Goal: Task Accomplishment & Management: Use online tool/utility

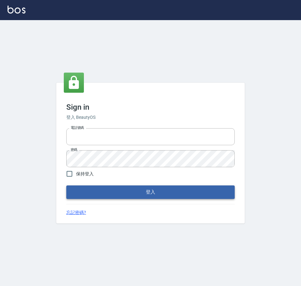
type input "0976570099"
click at [198, 189] on button "登入" at bounding box center [150, 191] width 168 height 13
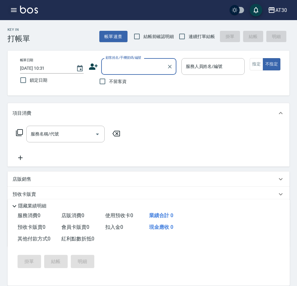
click at [15, 9] on icon "button" at bounding box center [14, 10] width 8 height 8
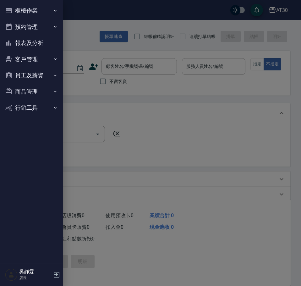
click at [40, 9] on button "櫃檯作業" at bounding box center [32, 11] width 58 height 16
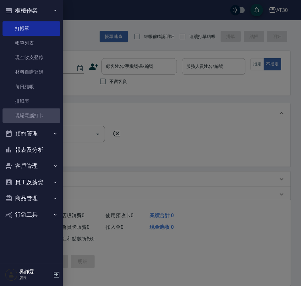
drag, startPoint x: 41, startPoint y: 113, endPoint x: 114, endPoint y: 117, distance: 72.9
click at [41, 113] on link "現場電腦打卡" at bounding box center [32, 115] width 58 height 14
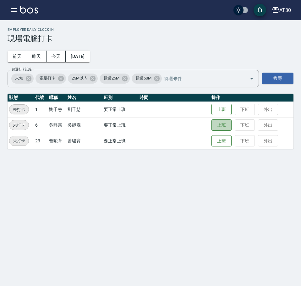
drag, startPoint x: 223, startPoint y: 125, endPoint x: 224, endPoint y: 115, distance: 9.4
click at [223, 125] on button "上班" at bounding box center [221, 125] width 20 height 12
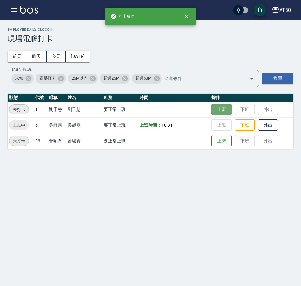
click at [223, 112] on button "上班" at bounding box center [221, 109] width 20 height 11
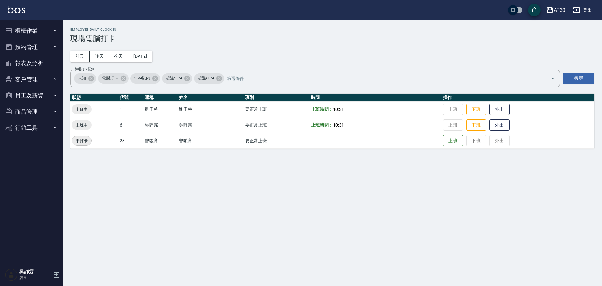
click at [33, 96] on button "員工及薪資" at bounding box center [32, 95] width 58 height 16
click at [40, 76] on button "客戶管理" at bounding box center [32, 79] width 58 height 16
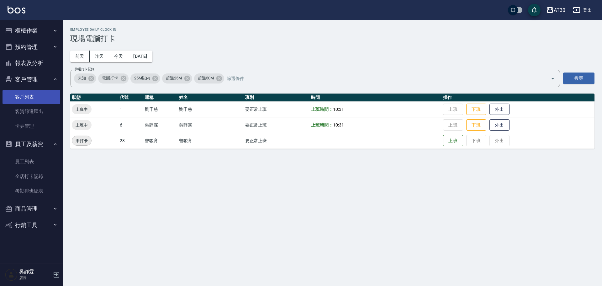
click at [36, 90] on link "客戶列表" at bounding box center [32, 97] width 58 height 14
